Goal: Book appointment/travel/reservation

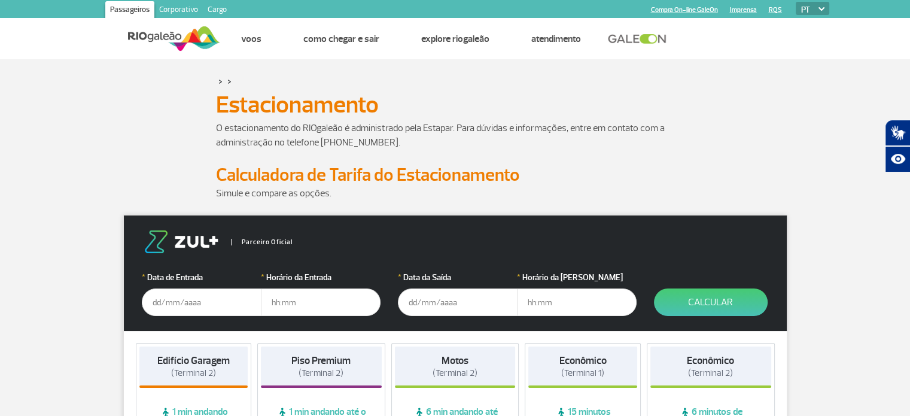
click at [172, 306] on input "text" at bounding box center [202, 302] width 120 height 28
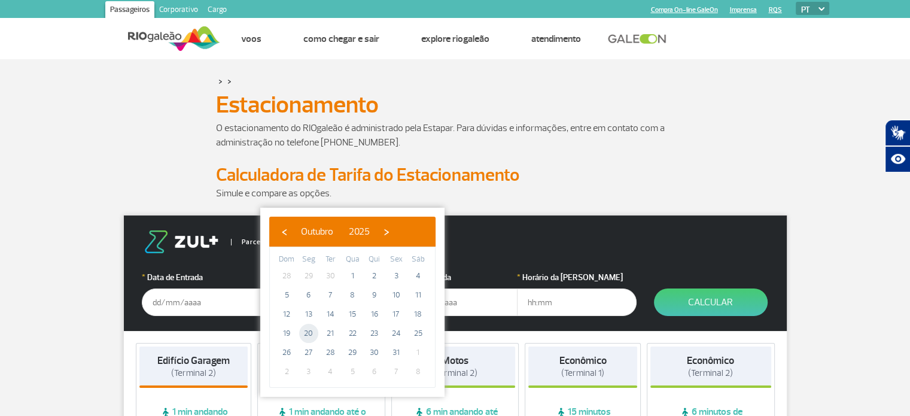
click at [309, 327] on span "20" at bounding box center [308, 333] width 19 height 19
type input "[DATE]"
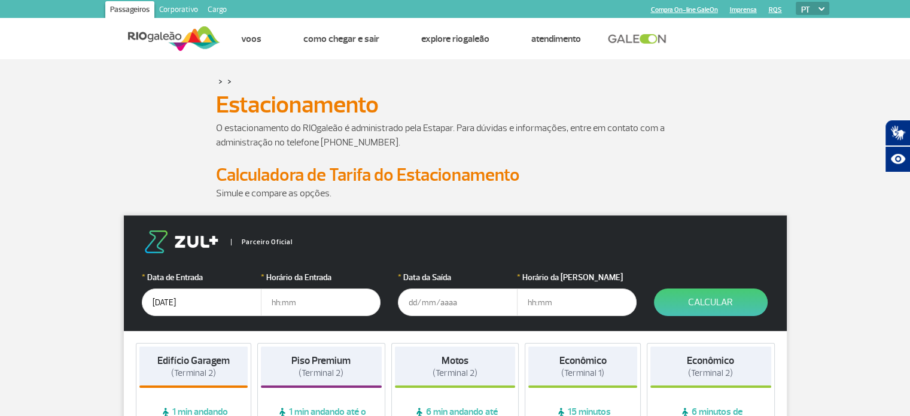
click at [305, 302] on input "text" at bounding box center [321, 302] width 120 height 28
type input "03:30"
click at [426, 298] on input "text" at bounding box center [458, 302] width 120 height 28
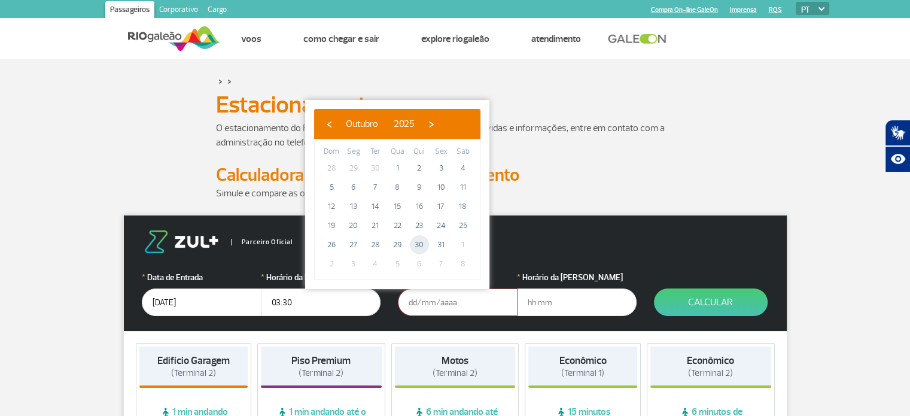
click at [416, 250] on span "30" at bounding box center [419, 244] width 19 height 19
type input "[DATE]"
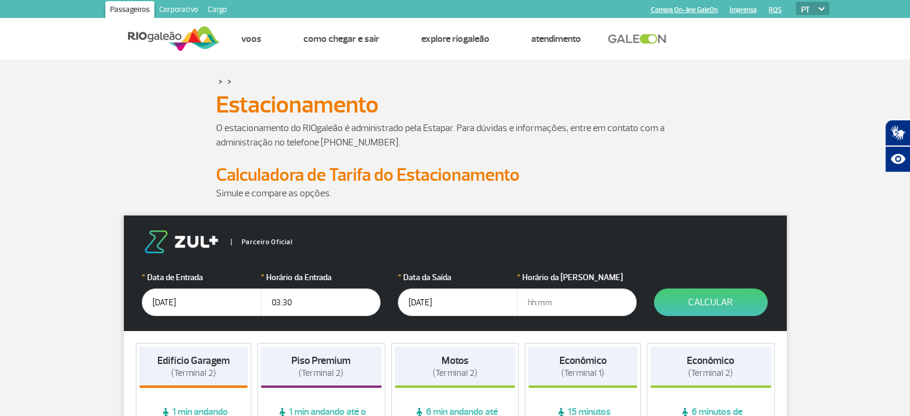
click at [556, 306] on input "text" at bounding box center [577, 302] width 120 height 28
type input "23:00"
click at [726, 305] on button "Calcular" at bounding box center [711, 302] width 114 height 28
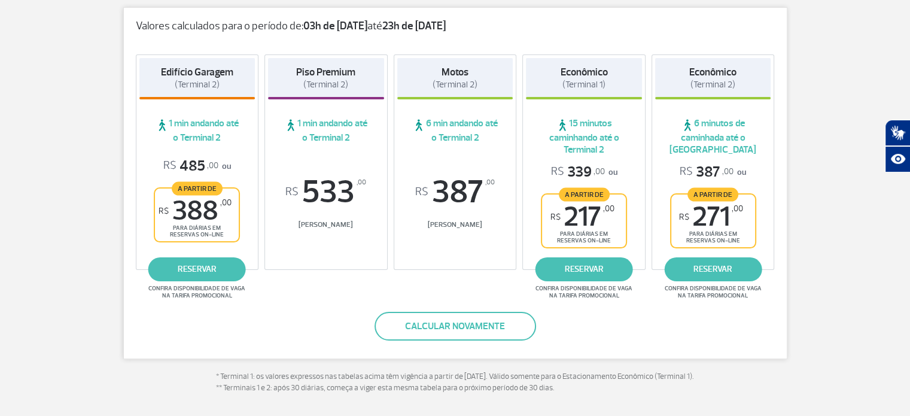
scroll to position [188, 0]
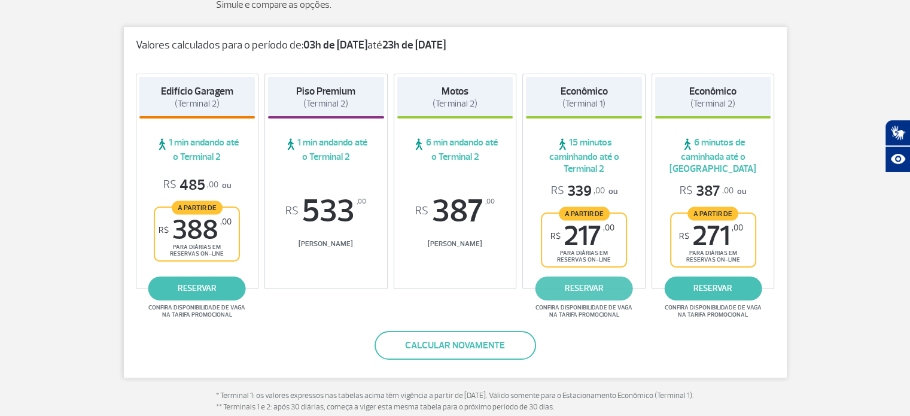
click at [584, 288] on link "reservar" at bounding box center [583, 288] width 97 height 24
